Goal: Task Accomplishment & Management: Manage account settings

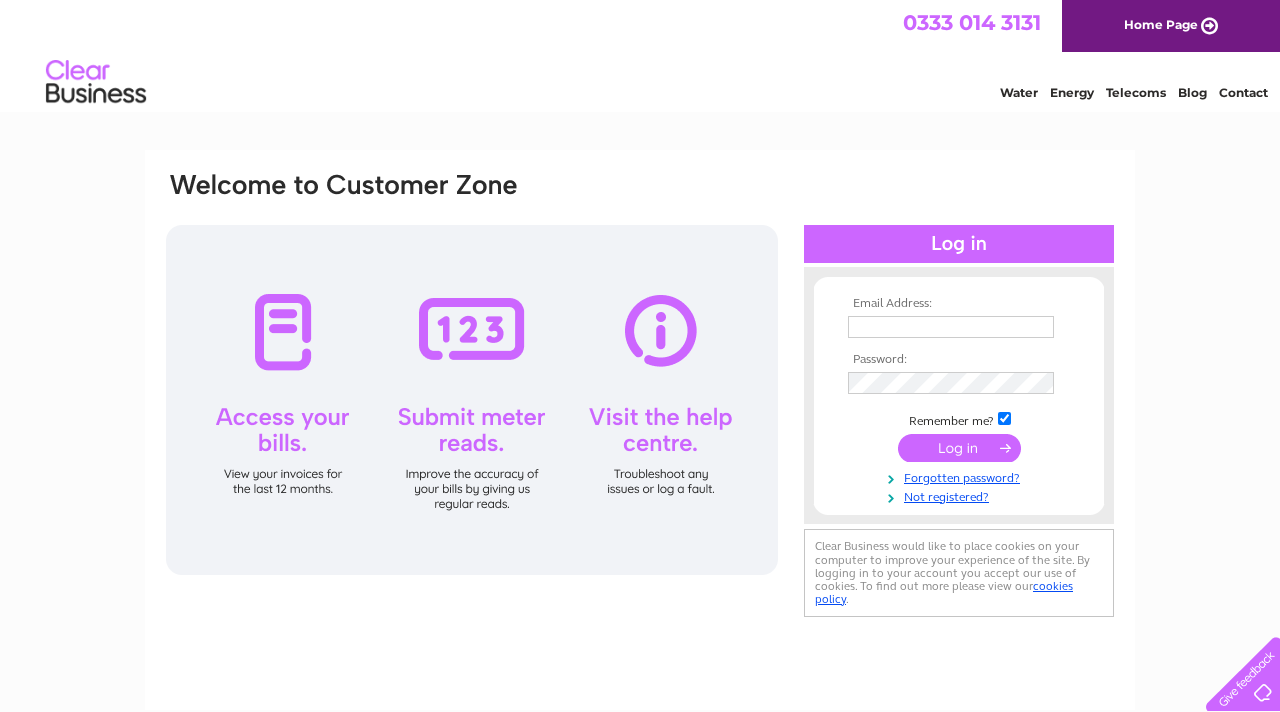
type input "mrsnicebuns@hotmail.com"
click at [623, 446] on input "submit" at bounding box center [959, 448] width 123 height 28
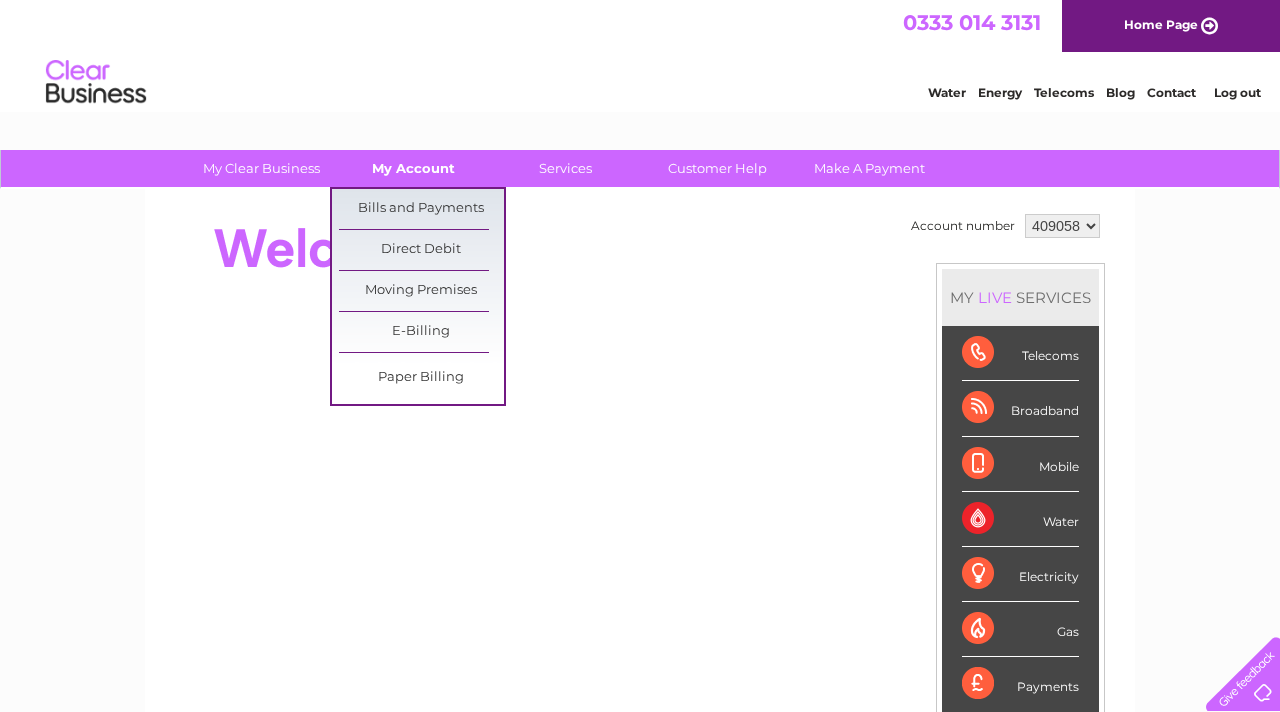
click at [417, 154] on link "My Account" at bounding box center [413, 168] width 165 height 37
click at [438, 202] on link "Bills and Payments" at bounding box center [421, 209] width 165 height 40
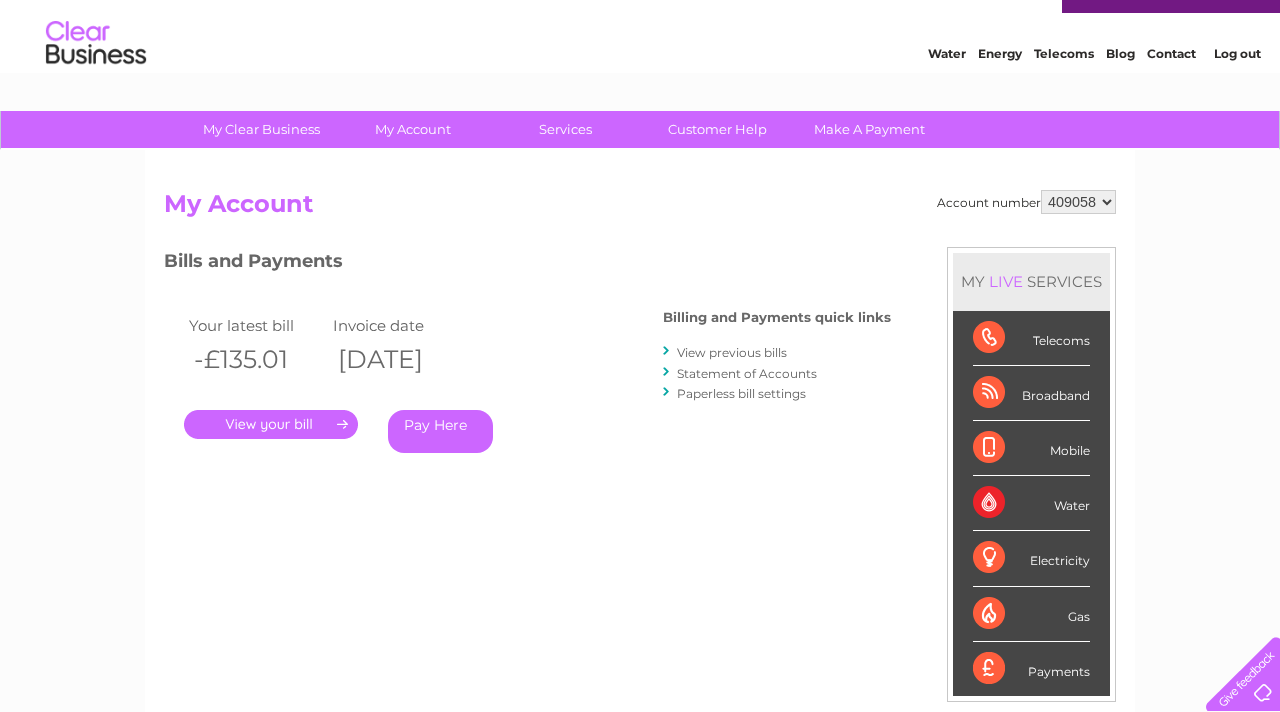
click at [307, 427] on link "." at bounding box center [271, 424] width 174 height 29
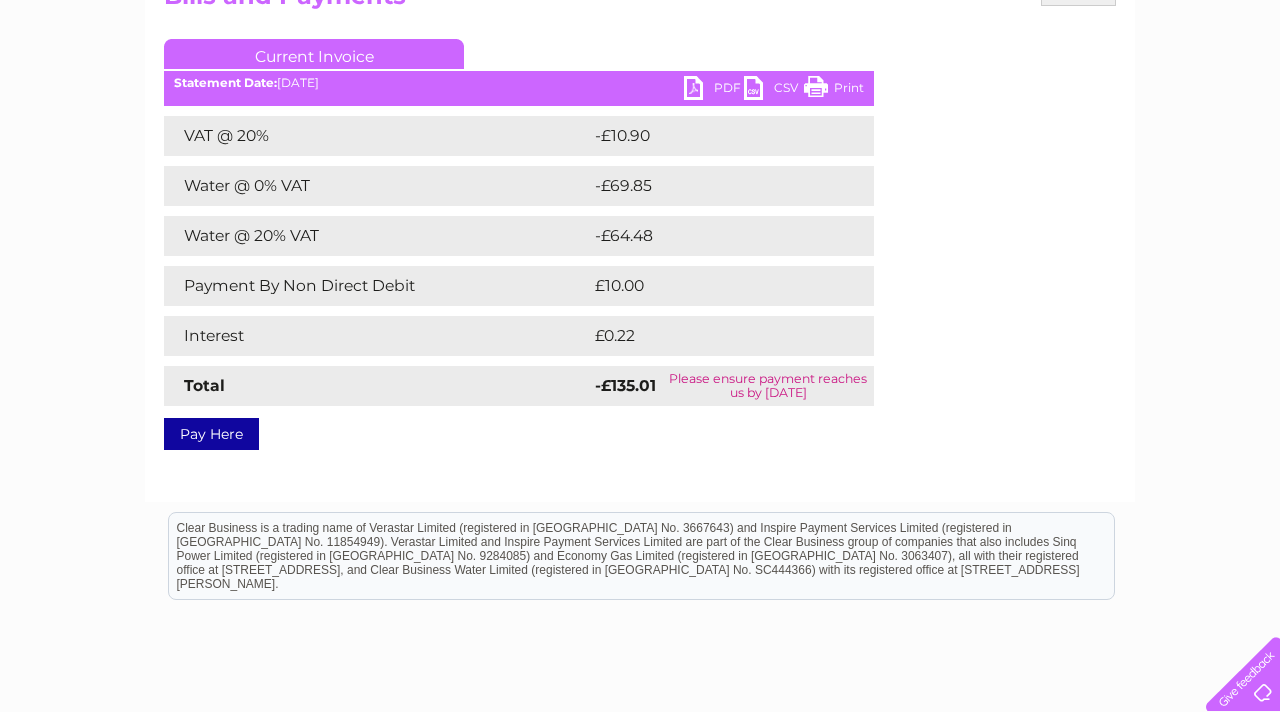
scroll to position [254, 0]
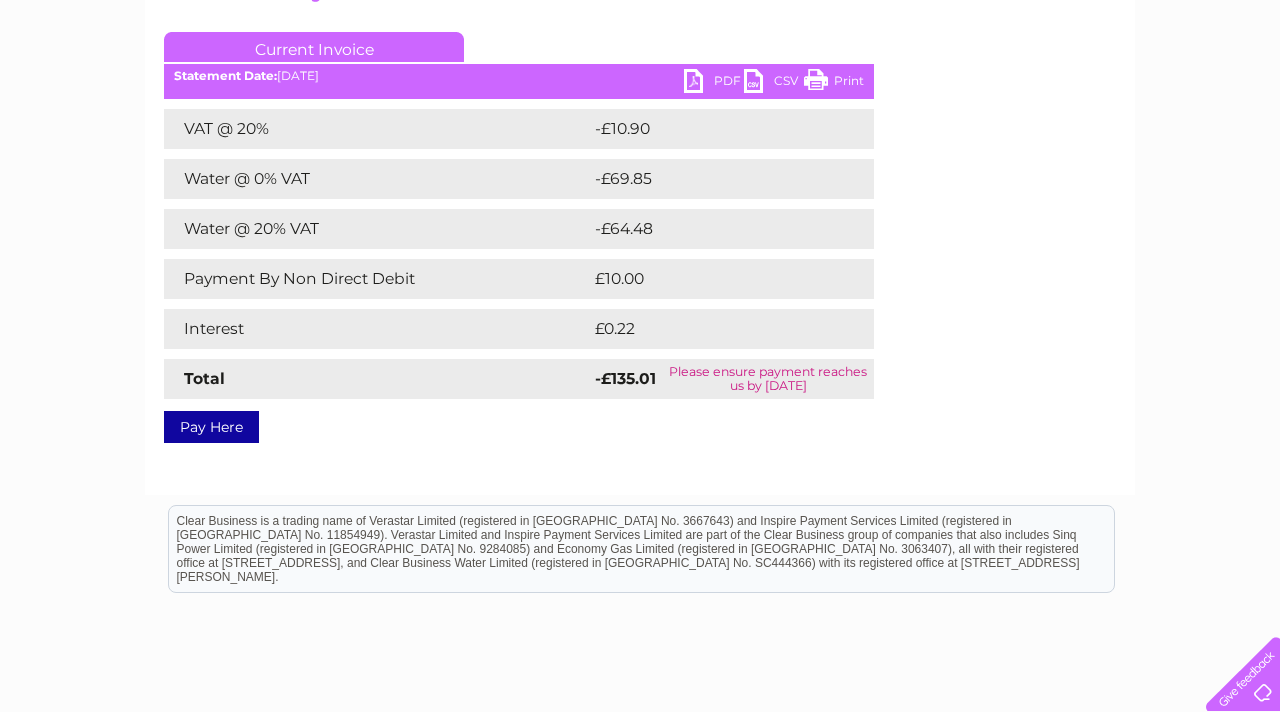
click at [686, 79] on link "PDF" at bounding box center [714, 83] width 60 height 29
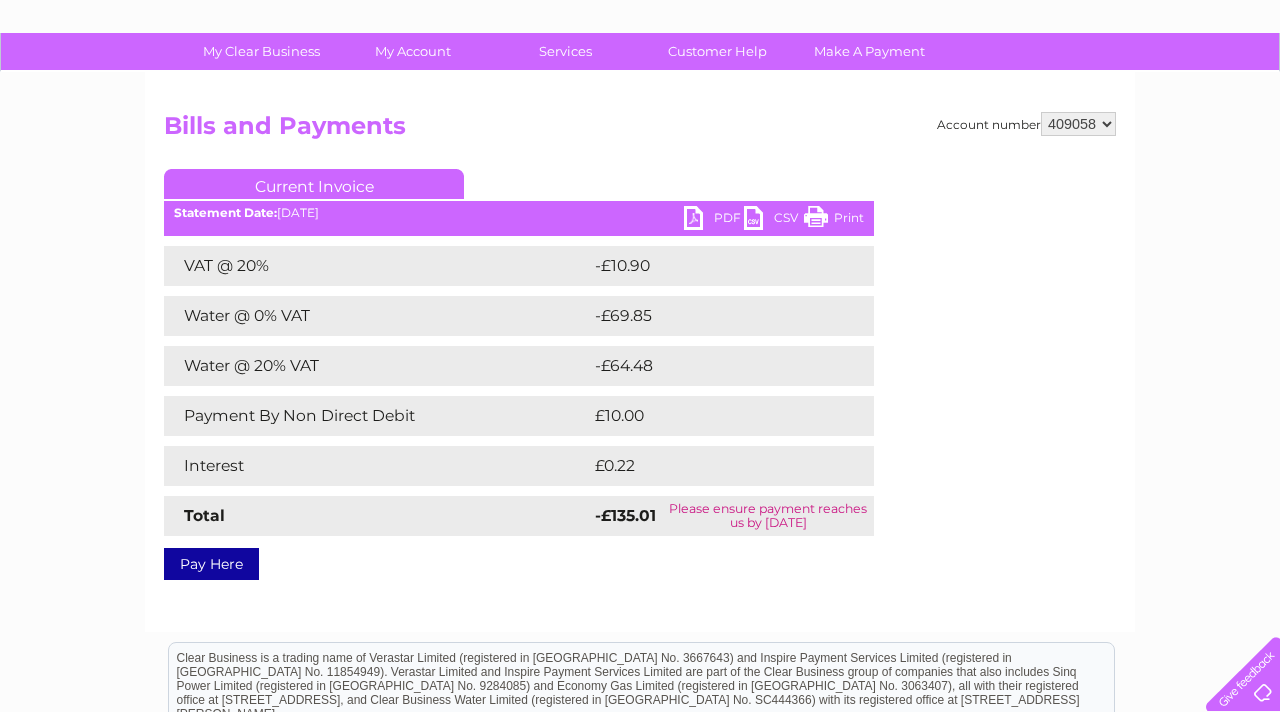
scroll to position [116, 0]
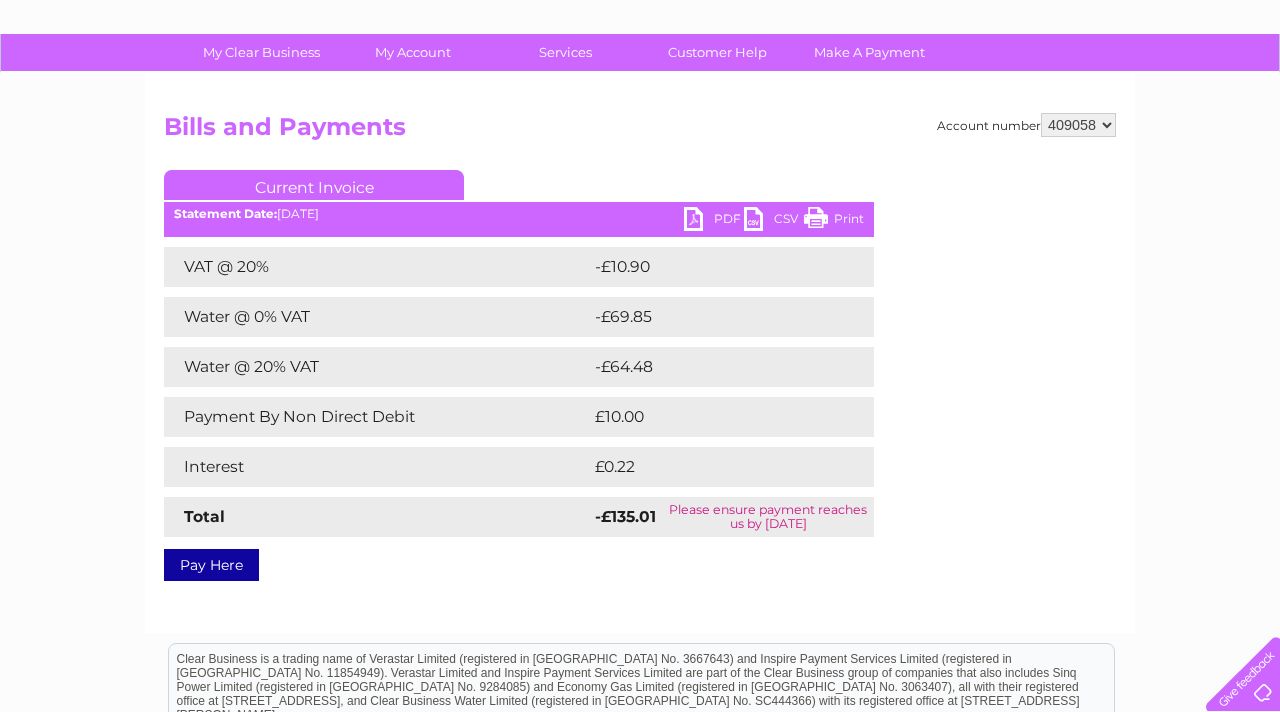
click at [704, 212] on link "PDF" at bounding box center [714, 221] width 60 height 29
